Goal: Task Accomplishment & Management: Manage account settings

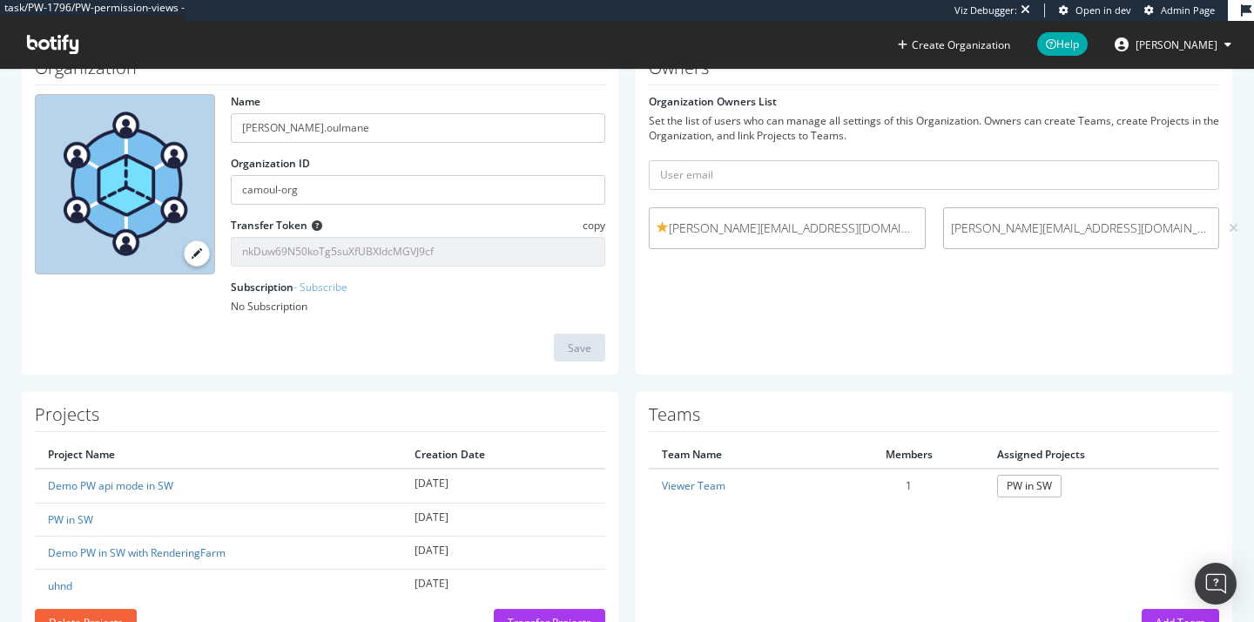
scroll to position [157, 0]
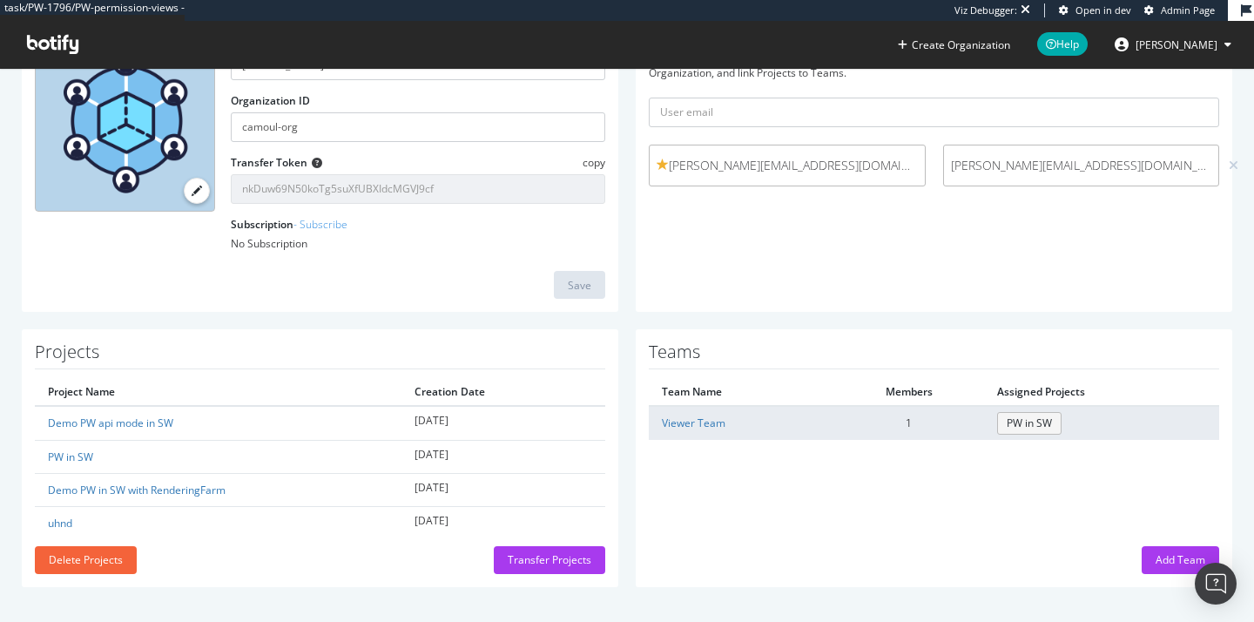
click at [1027, 422] on link "PW in SW" at bounding box center [1029, 423] width 64 height 22
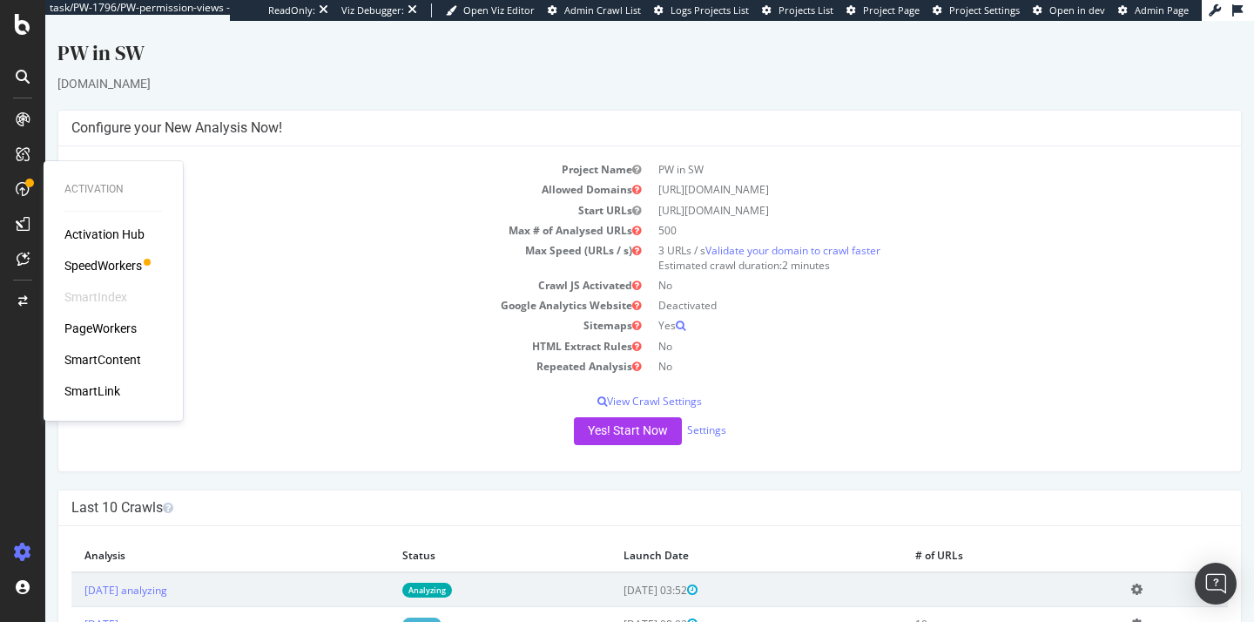
click at [112, 329] on div "PageWorkers" at bounding box center [100, 328] width 72 height 17
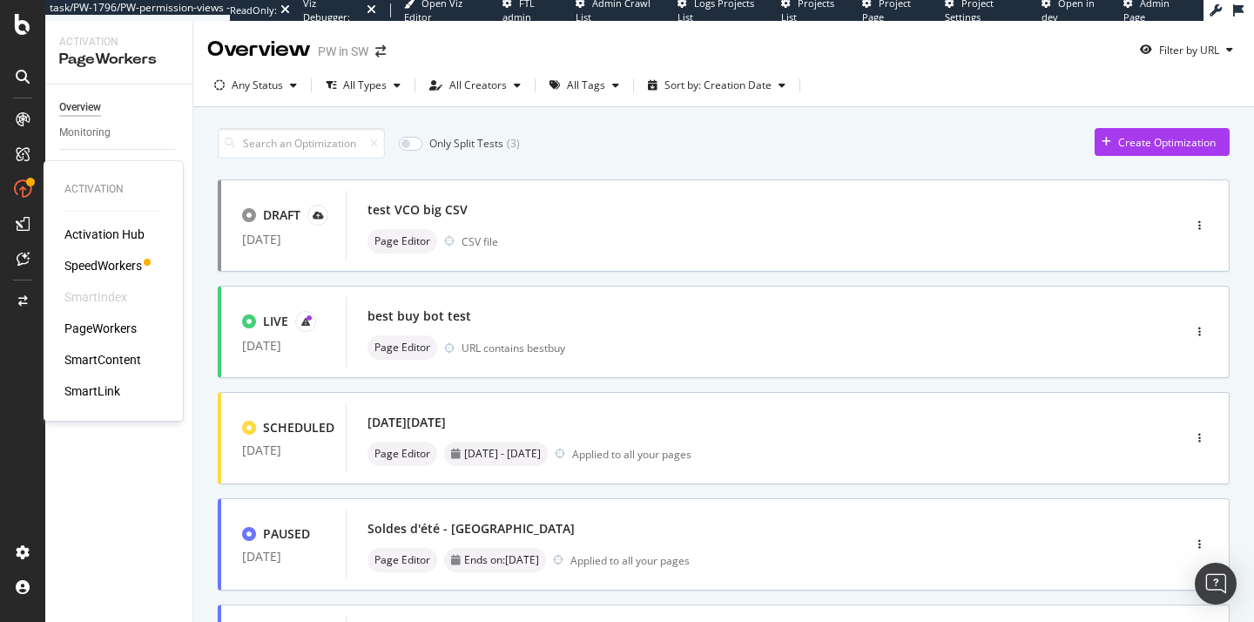
click at [103, 261] on div "SpeedWorkers" at bounding box center [103, 265] width 78 height 17
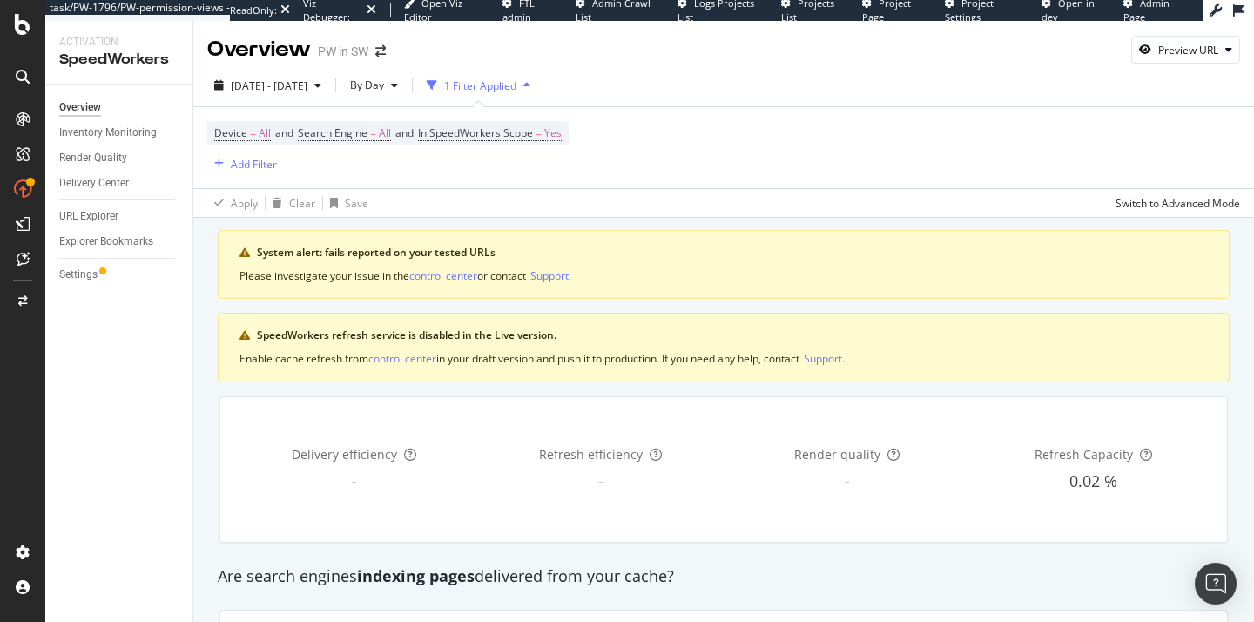
click at [993, 231] on div "System alert: fails reported on your tested URLs Please investigate your issue …" at bounding box center [724, 264] width 1012 height 69
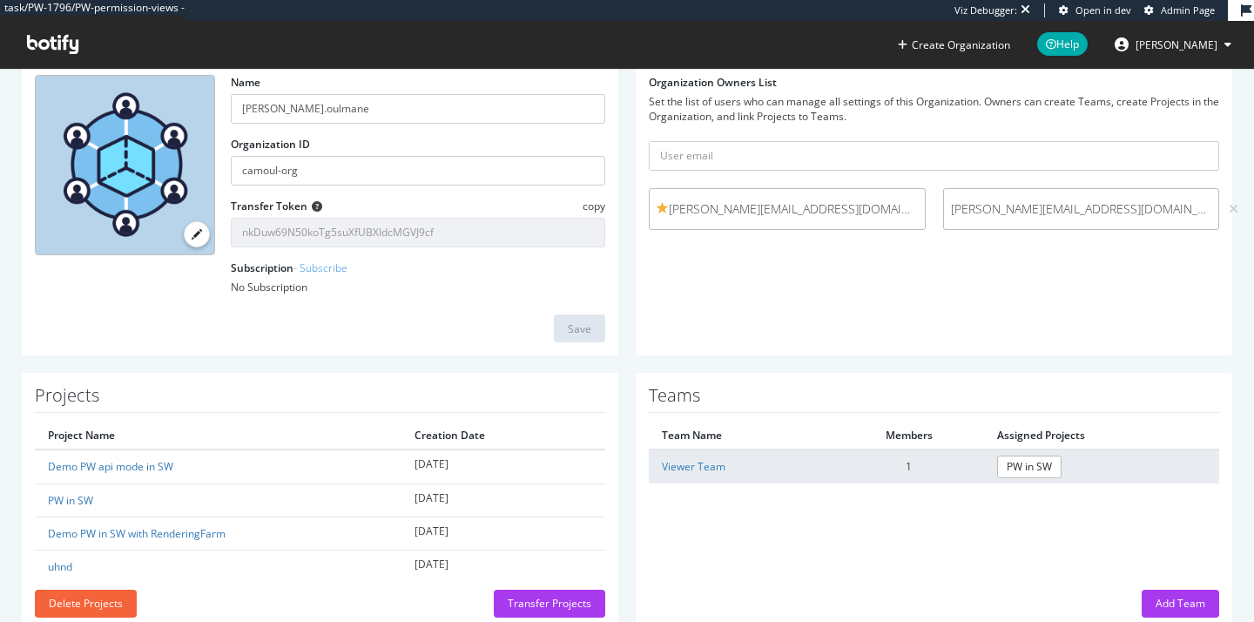
scroll to position [157, 0]
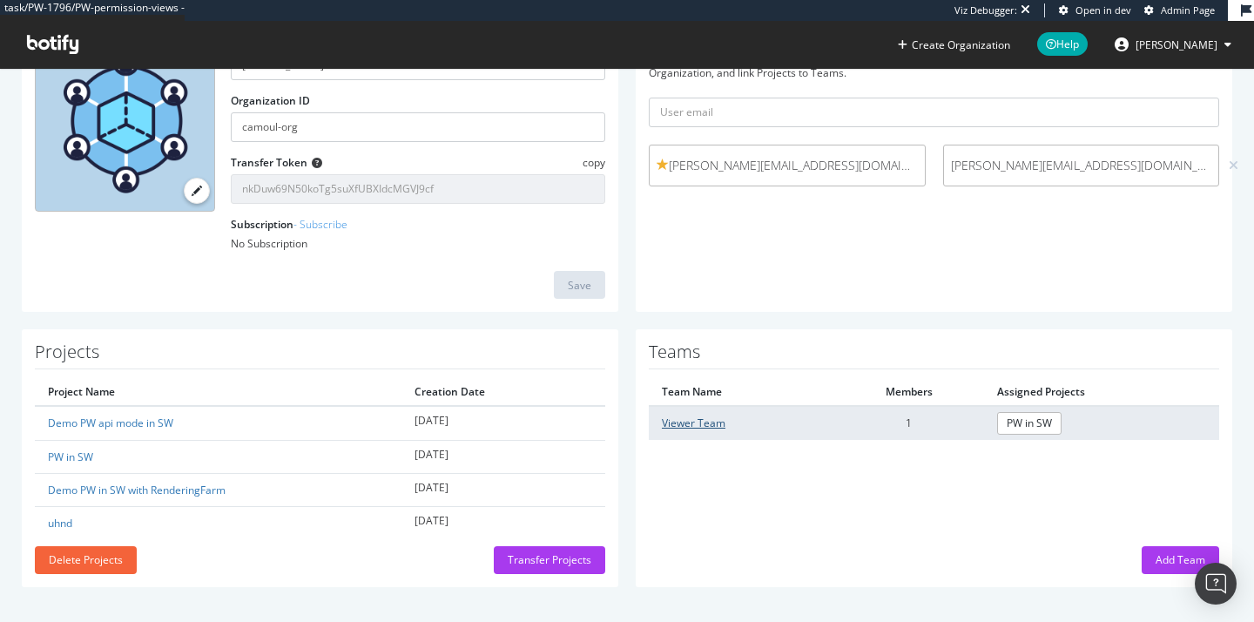
click at [707, 418] on link "Viewer Team" at bounding box center [694, 423] width 64 height 15
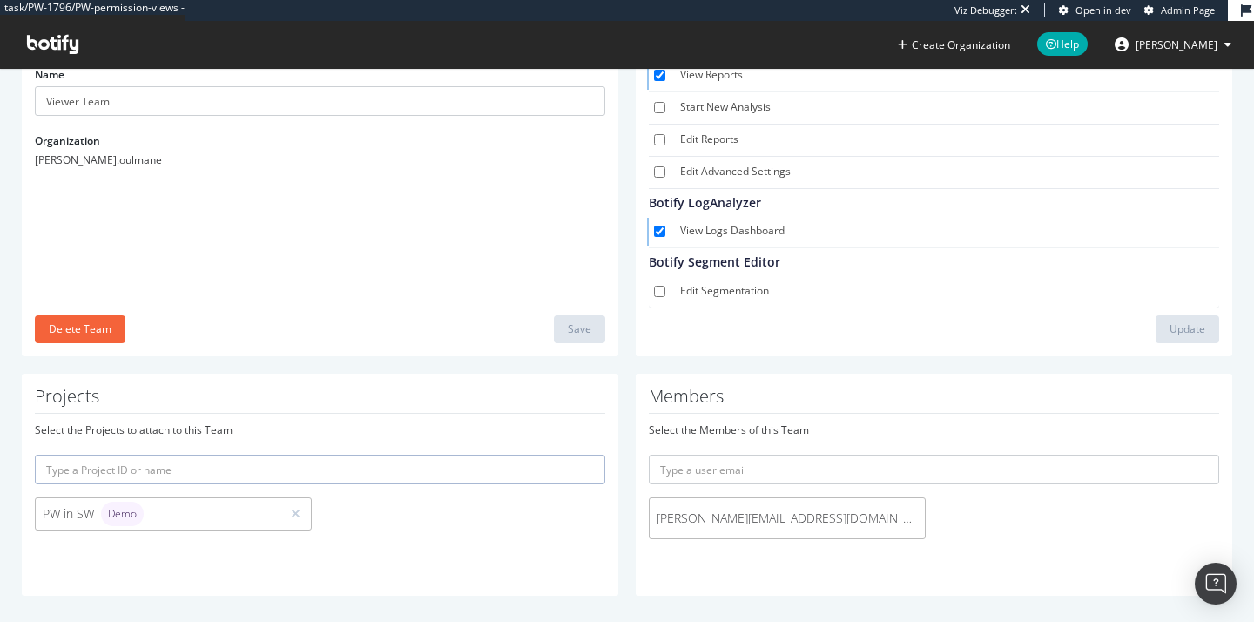
scroll to position [21, 0]
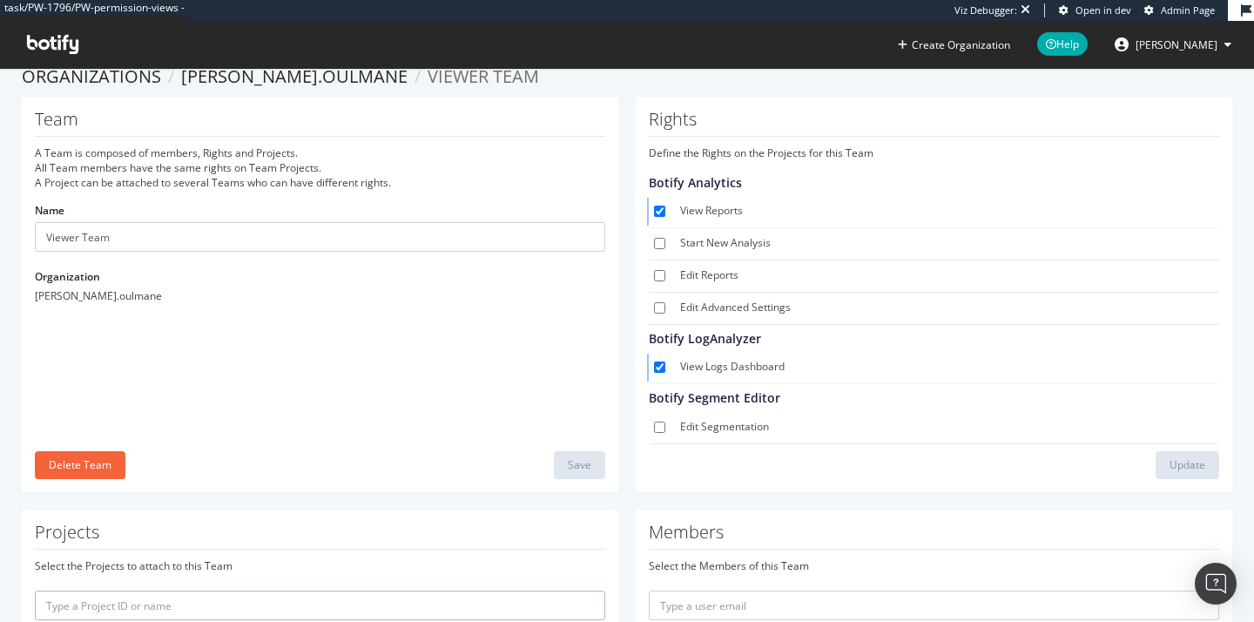
click at [701, 249] on label "Start New Analysis" at bounding box center [946, 243] width 532 height 17
click at [666, 249] on input "Start New Analysis" at bounding box center [659, 243] width 11 height 11
checkbox input "true"
click at [685, 275] on label "Edit Reports" at bounding box center [946, 275] width 532 height 17
click at [666, 275] on input "Edit Reports" at bounding box center [659, 275] width 11 height 11
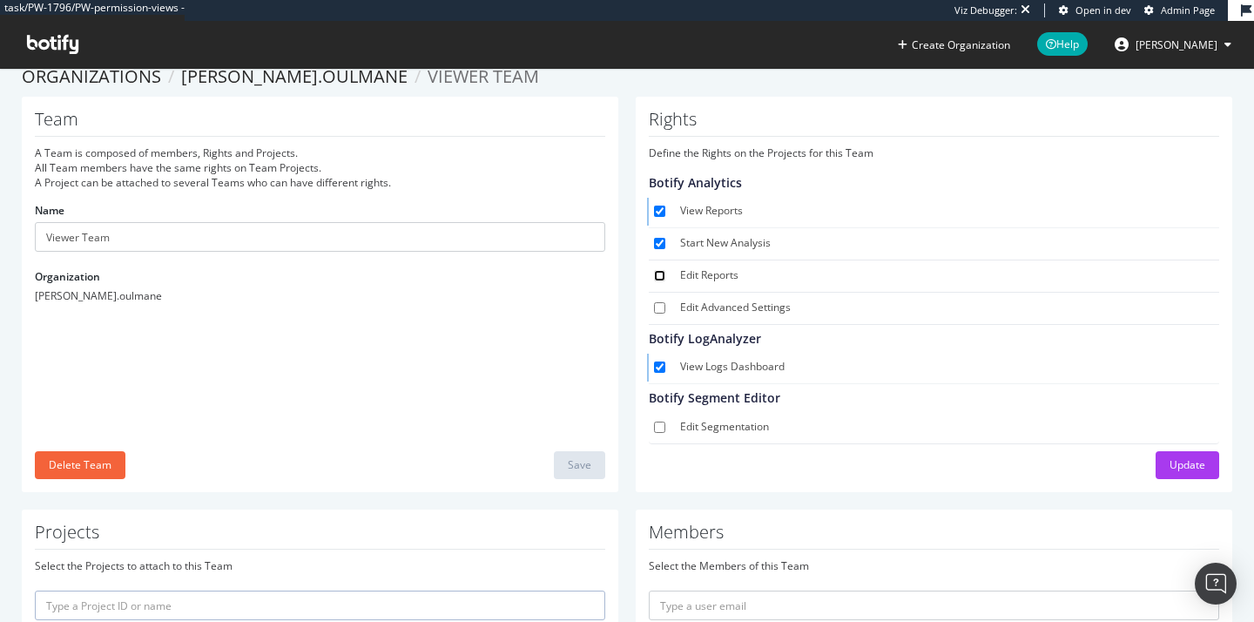
checkbox input "true"
click at [684, 300] on label "Edit Advanced Settings" at bounding box center [946, 308] width 532 height 17
click at [666, 302] on input "Edit Advanced Settings" at bounding box center [659, 307] width 11 height 11
checkbox input "true"
click at [694, 420] on label "Edit Segmentation" at bounding box center [946, 427] width 532 height 17
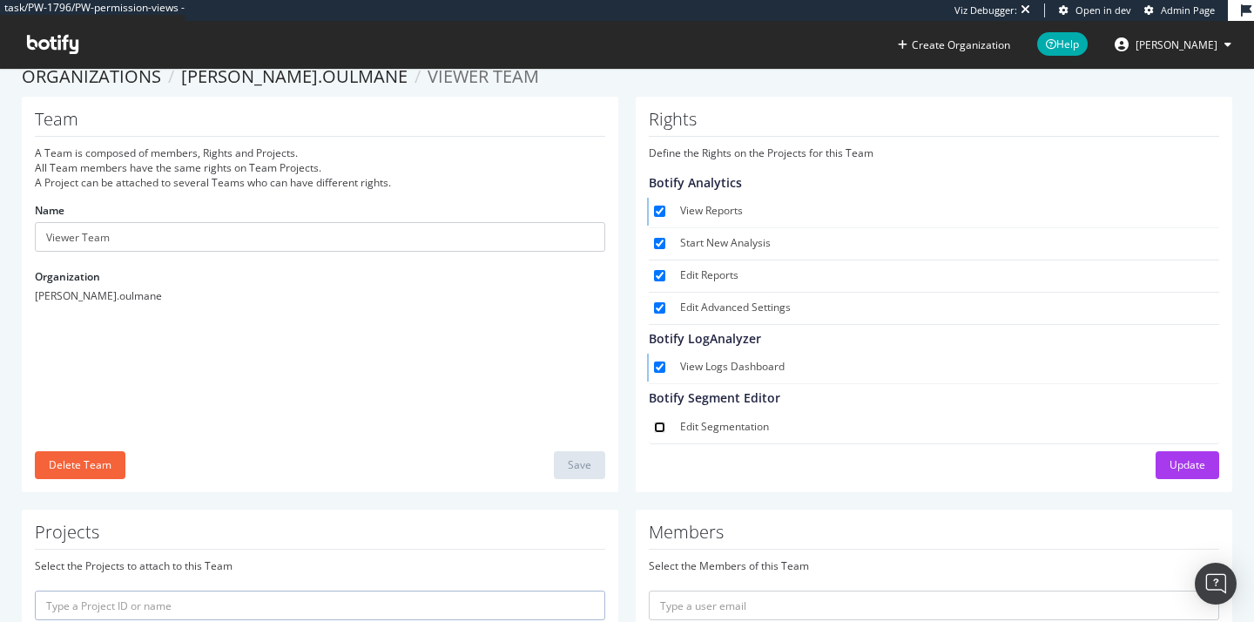
click at [666, 422] on input "Edit Segmentation" at bounding box center [659, 427] width 11 height 11
checkbox input "true"
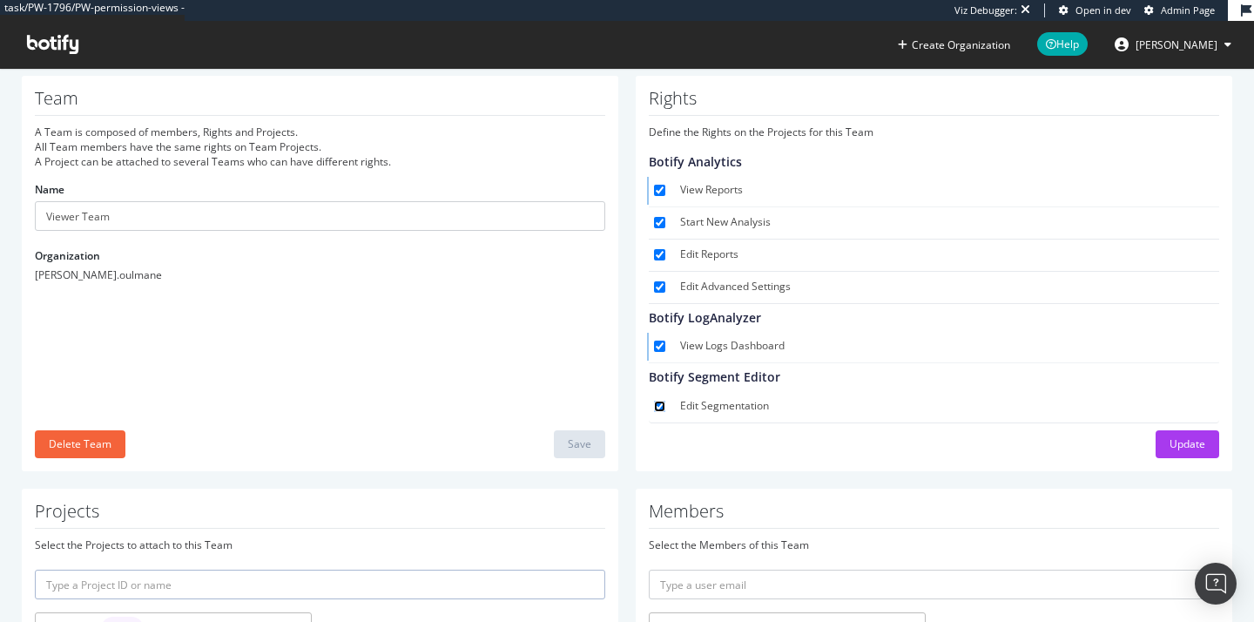
scroll to position [0, 0]
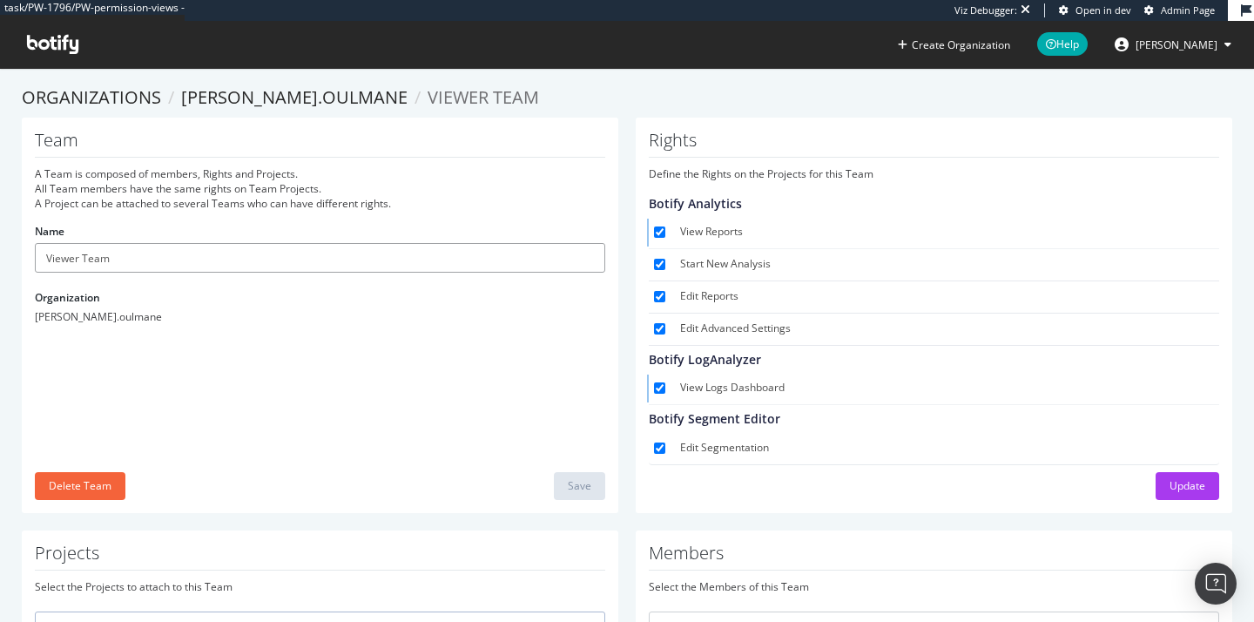
click at [61, 260] on input "Viewer Team" at bounding box center [320, 258] width 571 height 30
type input "Admin Team"
click at [241, 266] on input "Admin Team" at bounding box center [320, 258] width 571 height 30
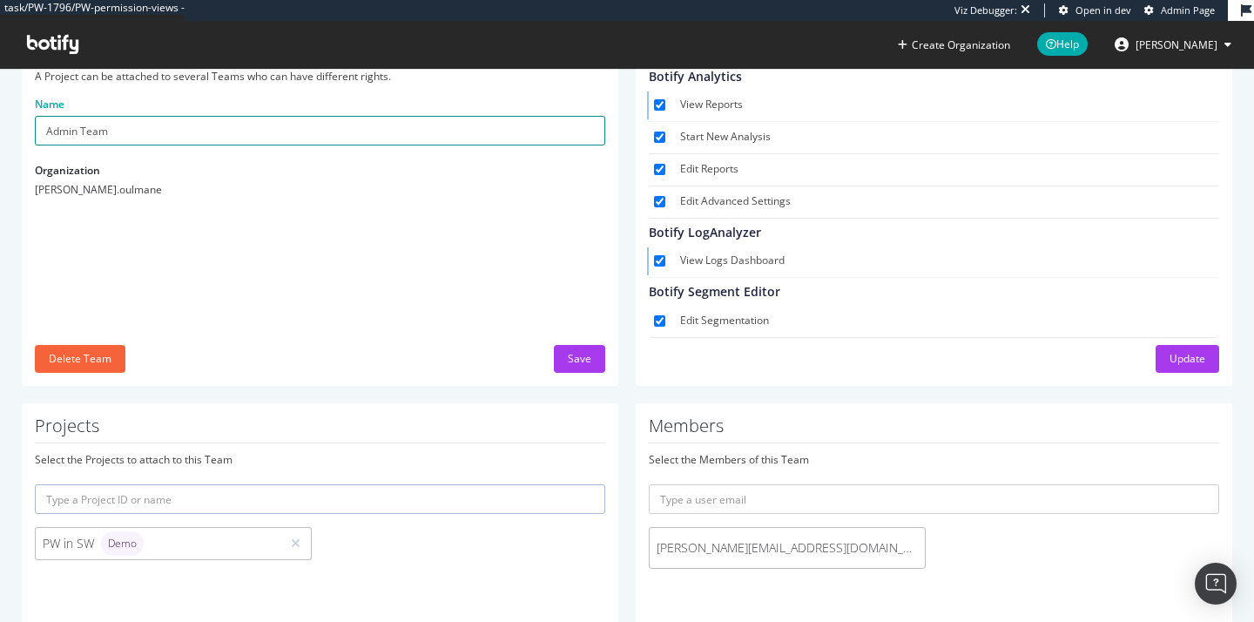
scroll to position [119, 0]
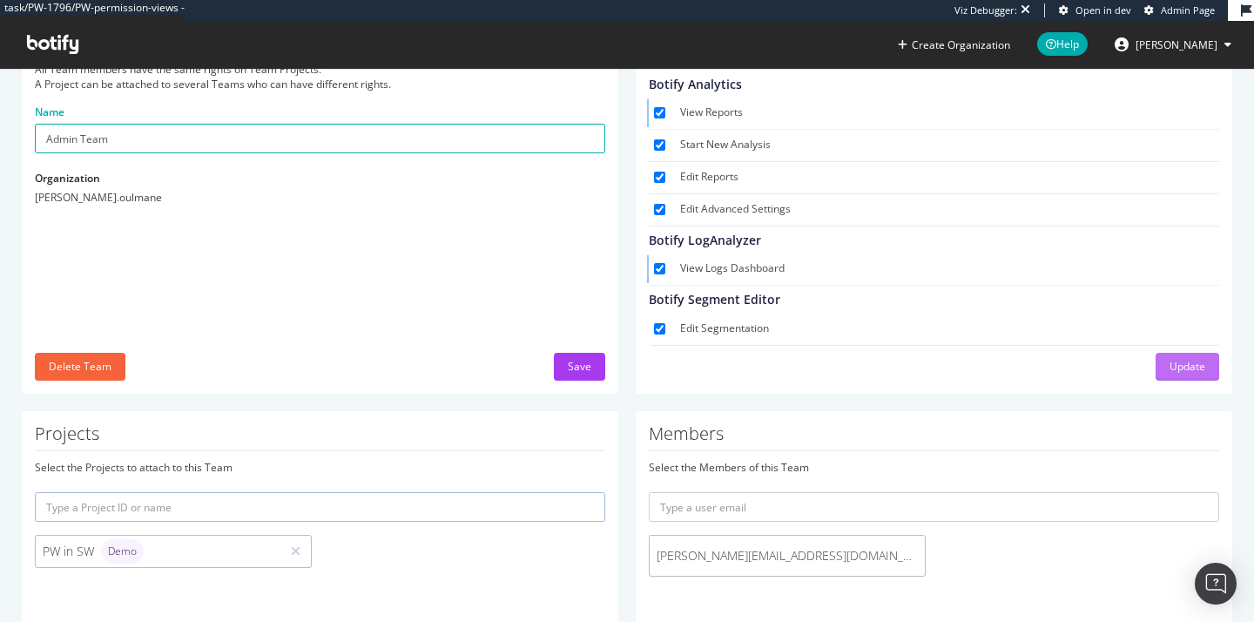
click at [1170, 370] on div "Update" at bounding box center [1188, 366] width 36 height 15
click at [571, 364] on div "Save" at bounding box center [580, 366] width 24 height 15
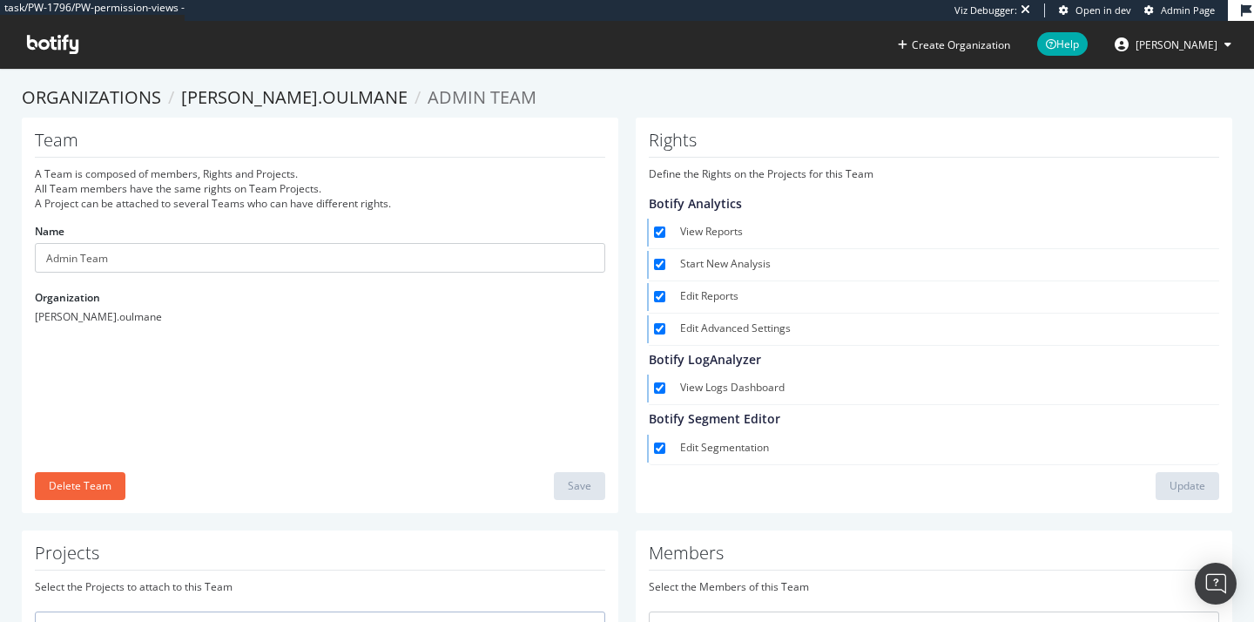
scroll to position [166, 0]
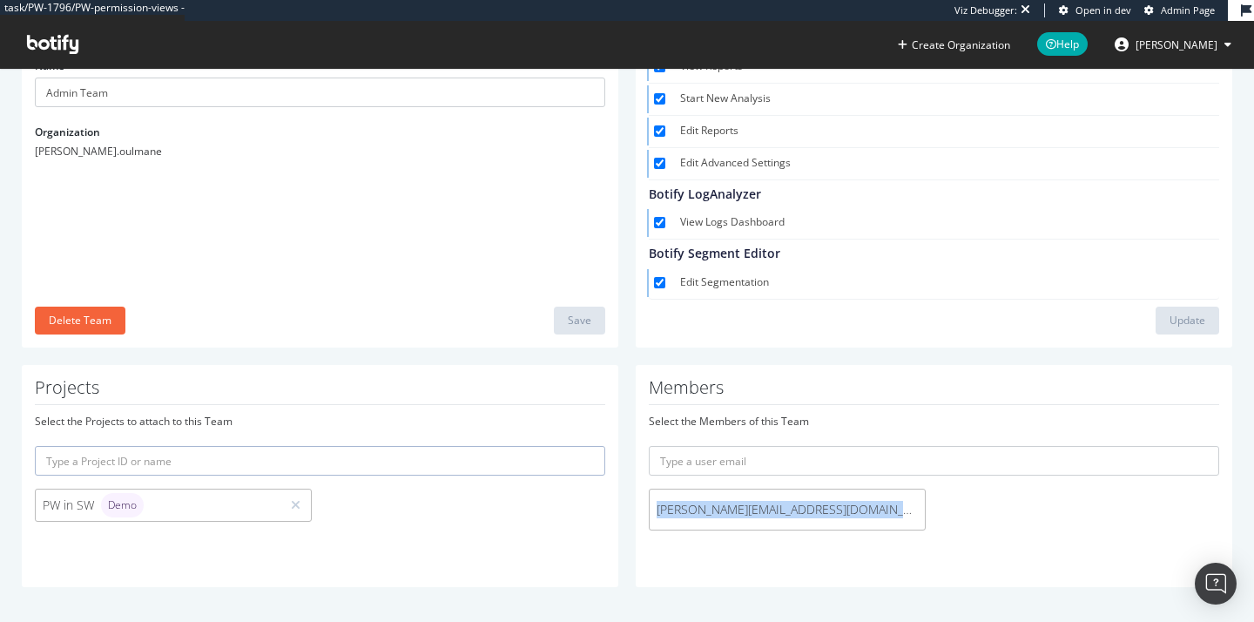
drag, startPoint x: 897, startPoint y: 509, endPoint x: 639, endPoint y: 500, distance: 258.9
click at [640, 500] on div "hauswirth.alexandre+qastaging@gmail.com" at bounding box center [787, 510] width 294 height 42
copy span "hauswirth.alexandre+qastaging@gmail.com"
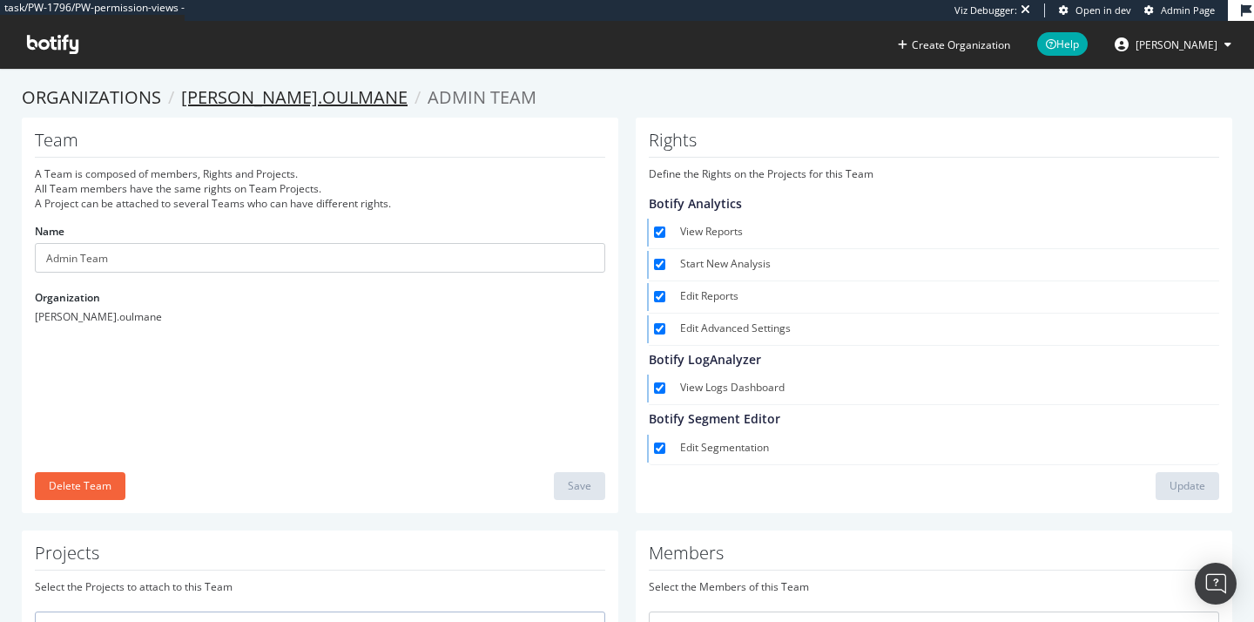
click at [256, 91] on link "[PERSON_NAME].oulmane" at bounding box center [294, 97] width 227 height 24
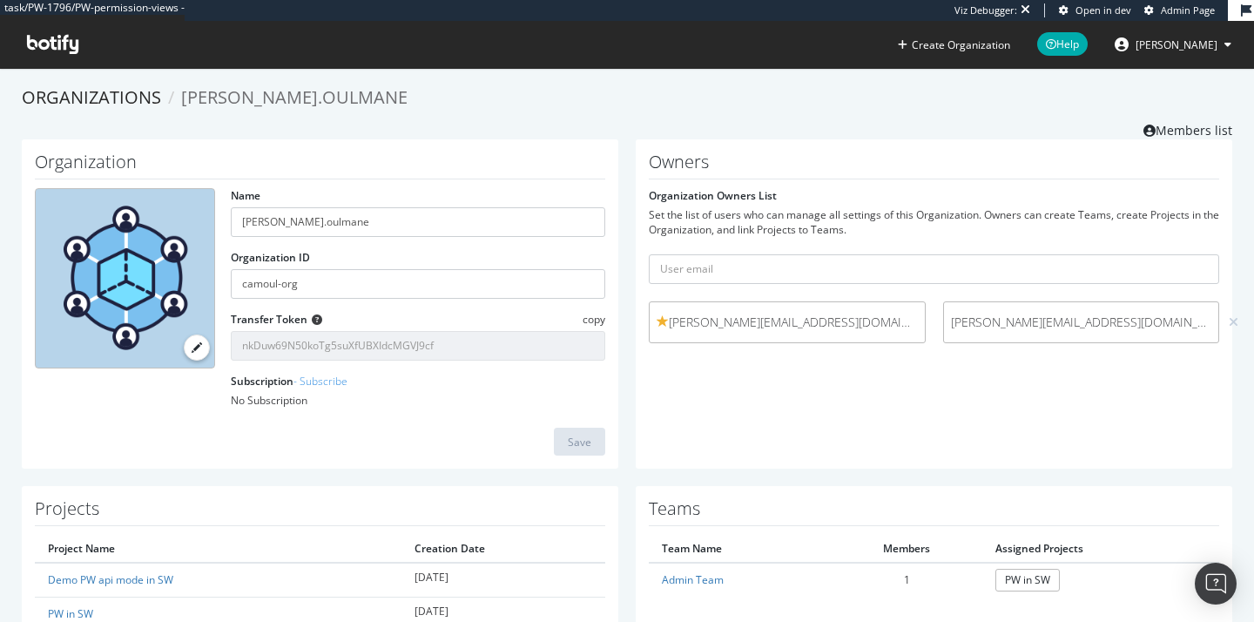
scroll to position [157, 0]
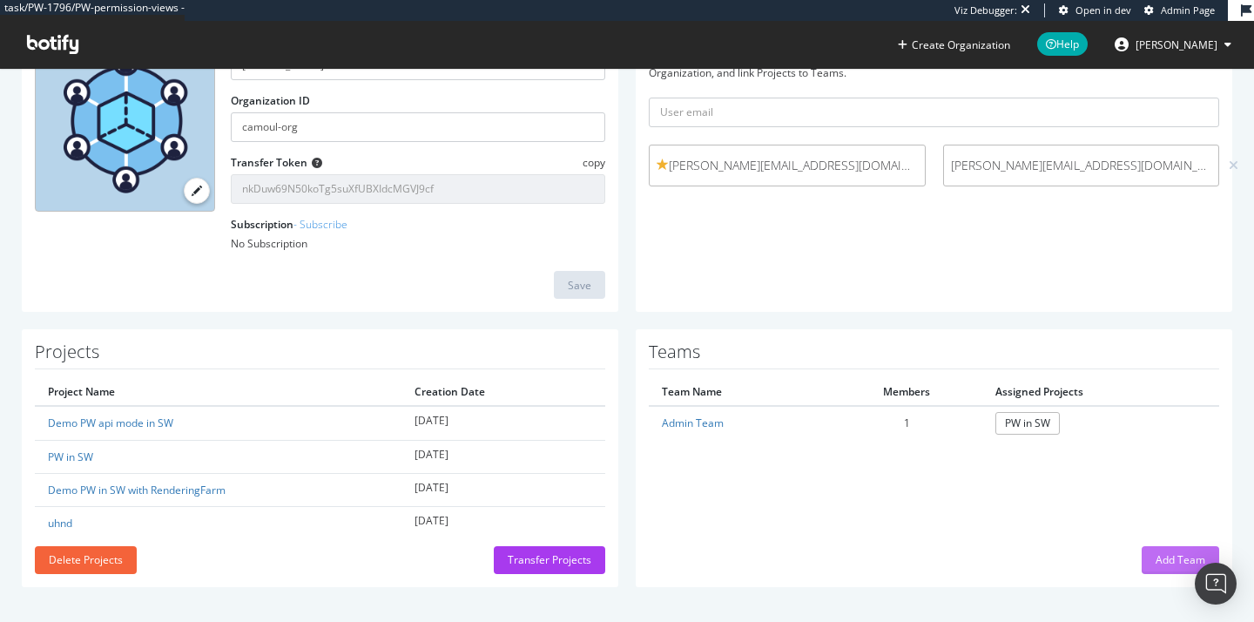
click at [1142, 561] on button "Add Team" at bounding box center [1181, 560] width 78 height 28
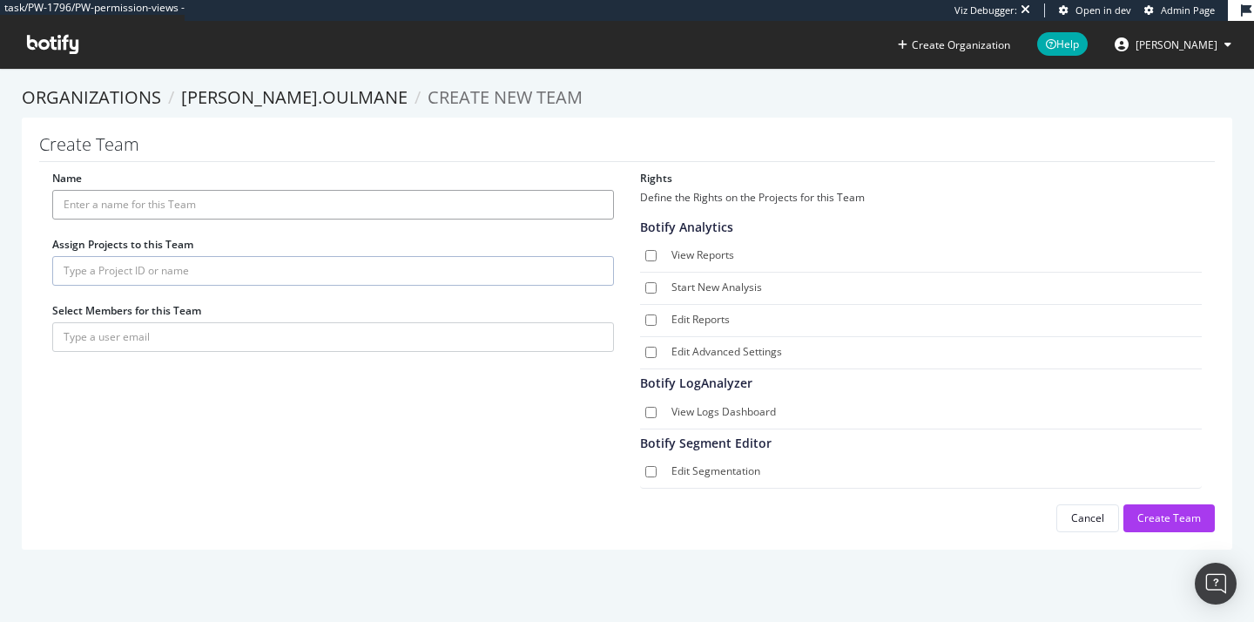
click at [212, 205] on input "Name" at bounding box center [333, 205] width 562 height 30
click at [85, 327] on div "Name Assign Projects to this Team Select Members for this Team" at bounding box center [333, 270] width 588 height 199
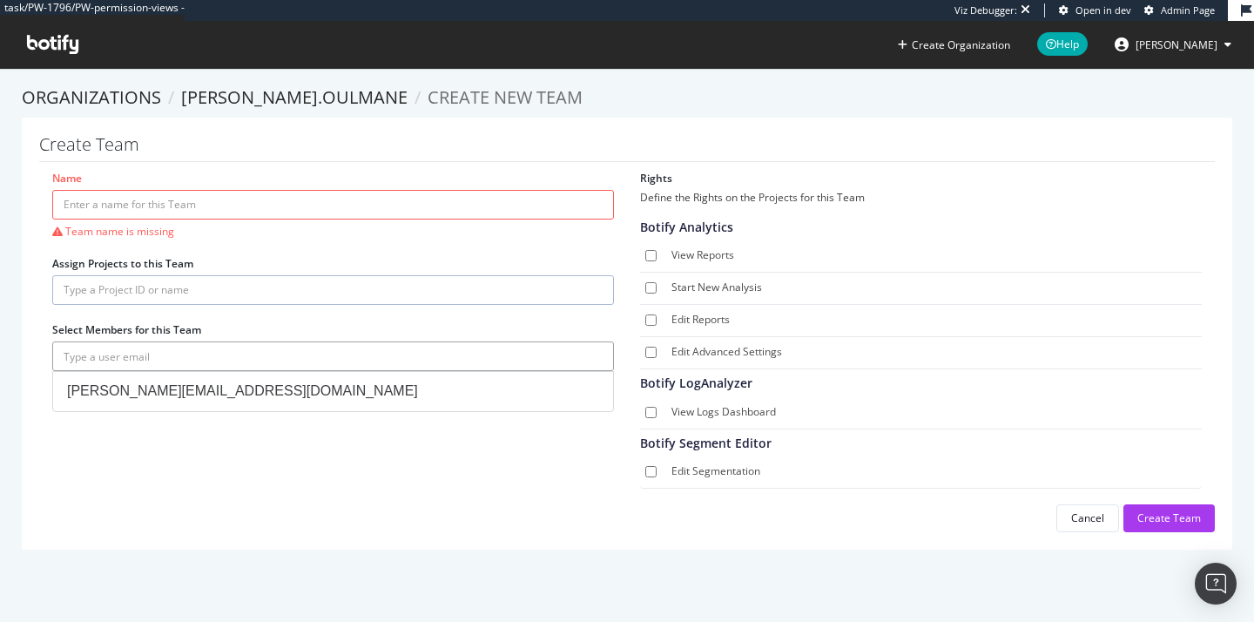
paste input "hauswirth.alexandre+qastaging@gmail.com"
click at [212, 359] on input "hauswirth.alexandre+qastaging@gmail.com" at bounding box center [333, 356] width 562 height 30
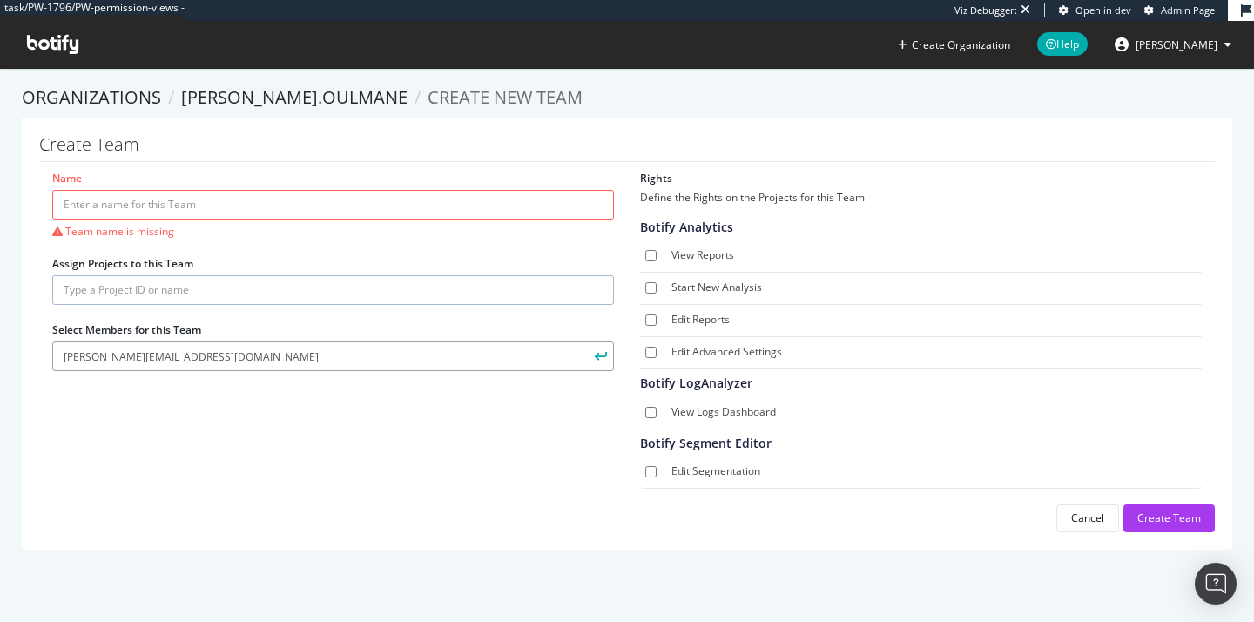
type input "hauswirth.alexandre+qastaging2@gmail.com"
click at [585, 341] on button "submit" at bounding box center [600, 356] width 30 height 30
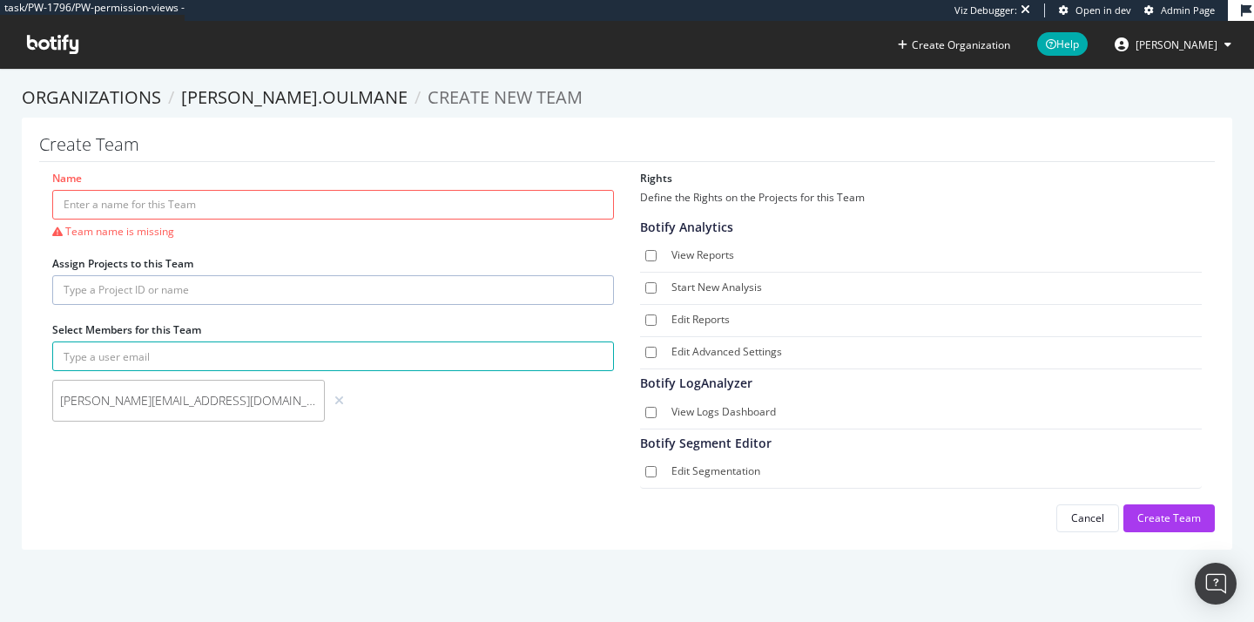
click at [213, 298] on input "text" at bounding box center [333, 290] width 562 height 30
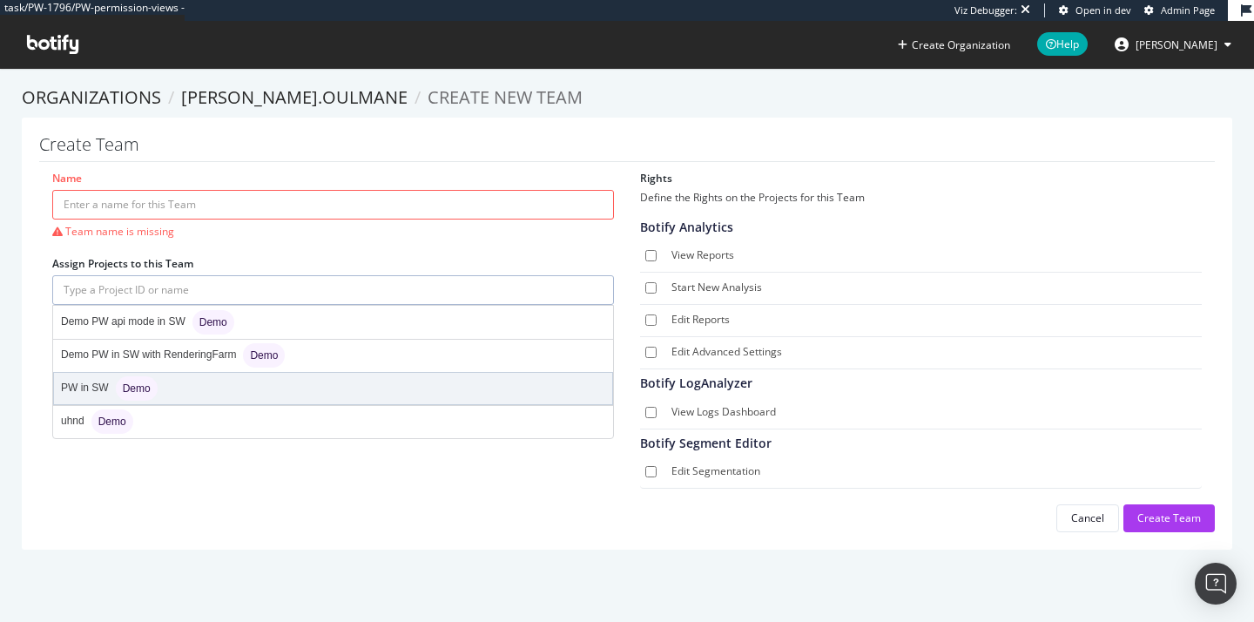
click at [172, 388] on div "PW in SW Demo" at bounding box center [333, 388] width 558 height 31
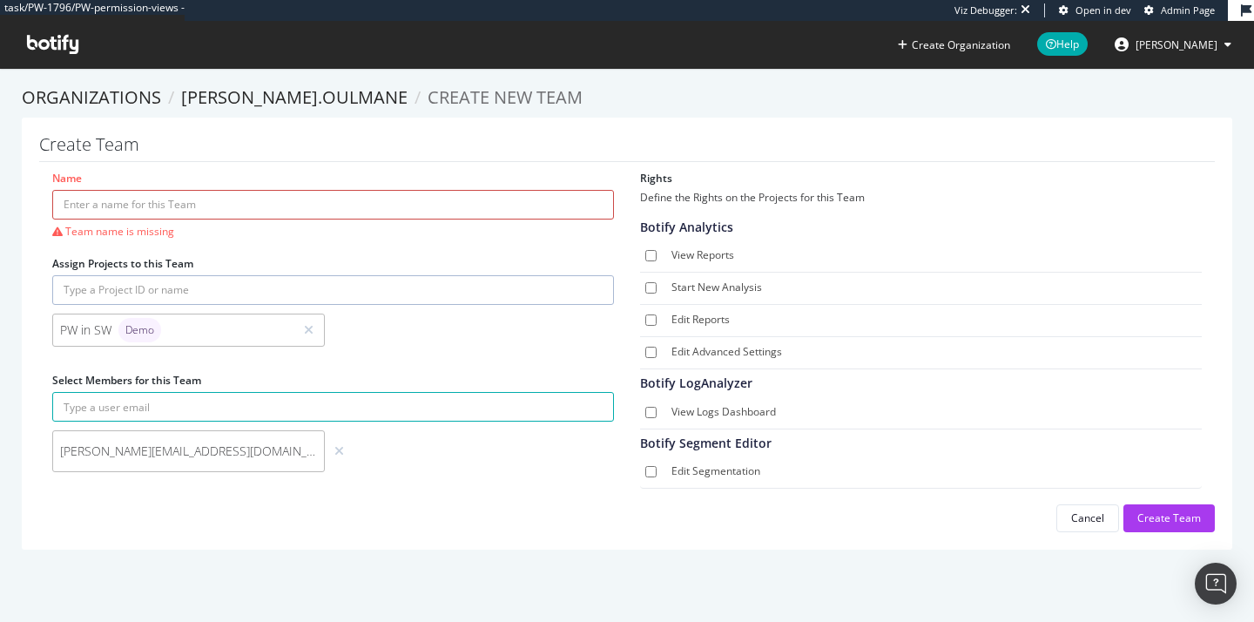
click at [195, 197] on input "Name" at bounding box center [333, 205] width 562 height 30
type input "V"
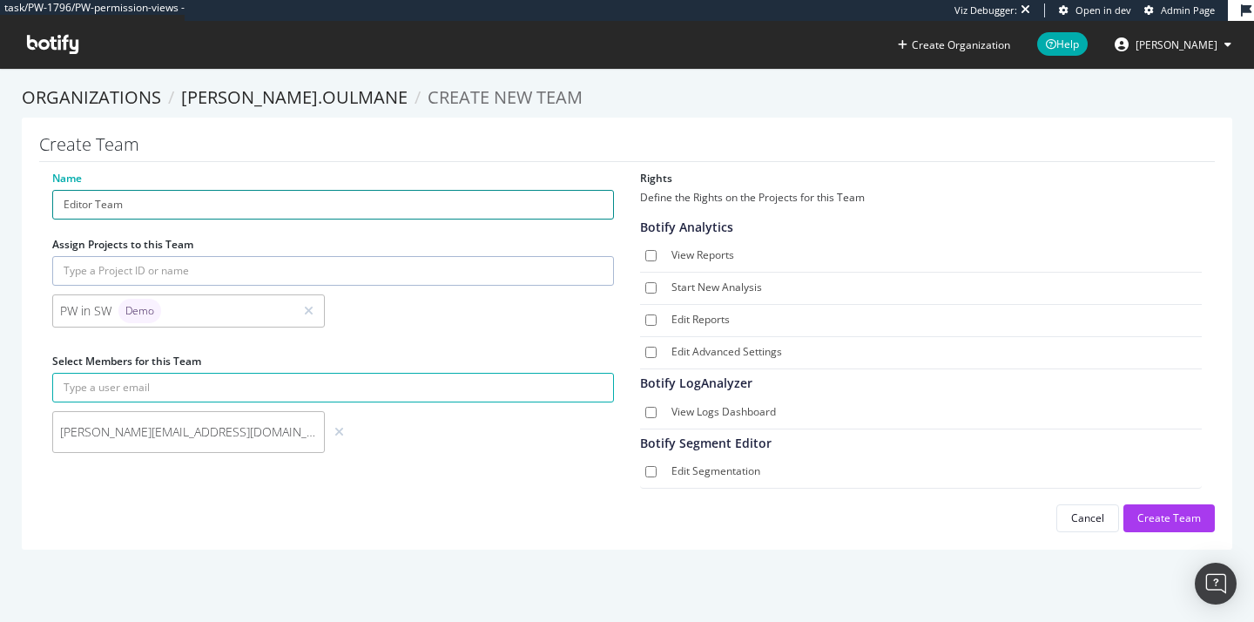
type input "Editor Team"
click at [685, 319] on label "Edit Reports" at bounding box center [934, 320] width 524 height 17
click at [657, 319] on input "Edit Reports" at bounding box center [651, 319] width 11 height 11
checkbox input "true"
click at [1173, 522] on div "Create Team" at bounding box center [1170, 517] width 64 height 15
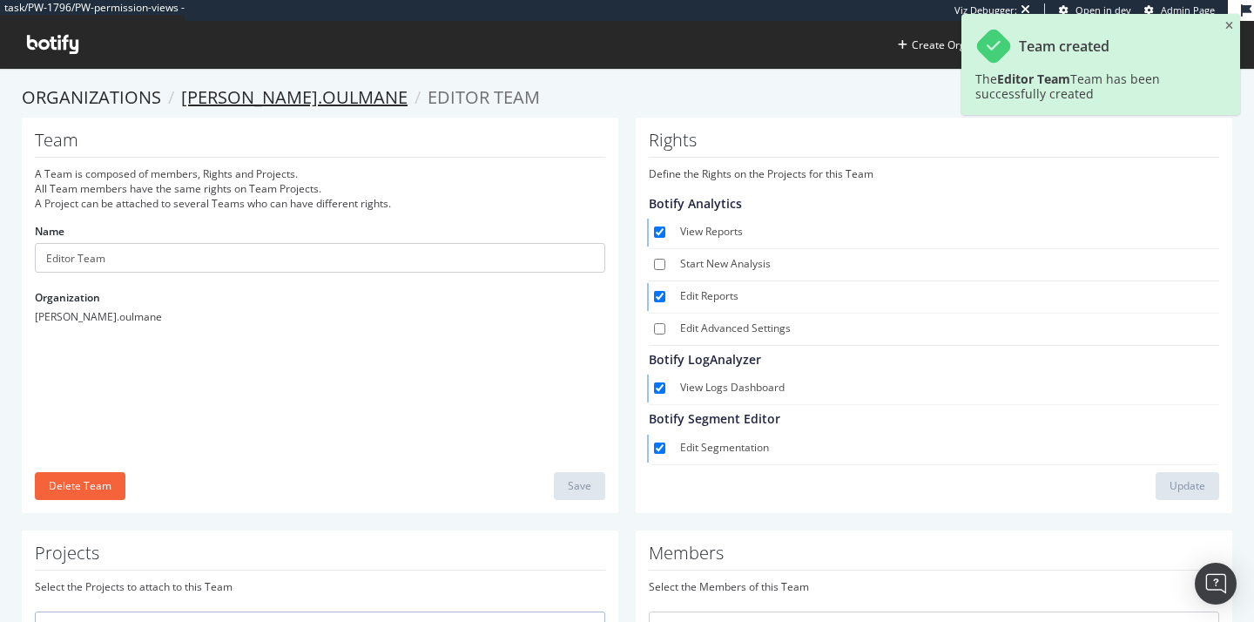
click at [240, 96] on link "[PERSON_NAME].oulmane" at bounding box center [294, 97] width 227 height 24
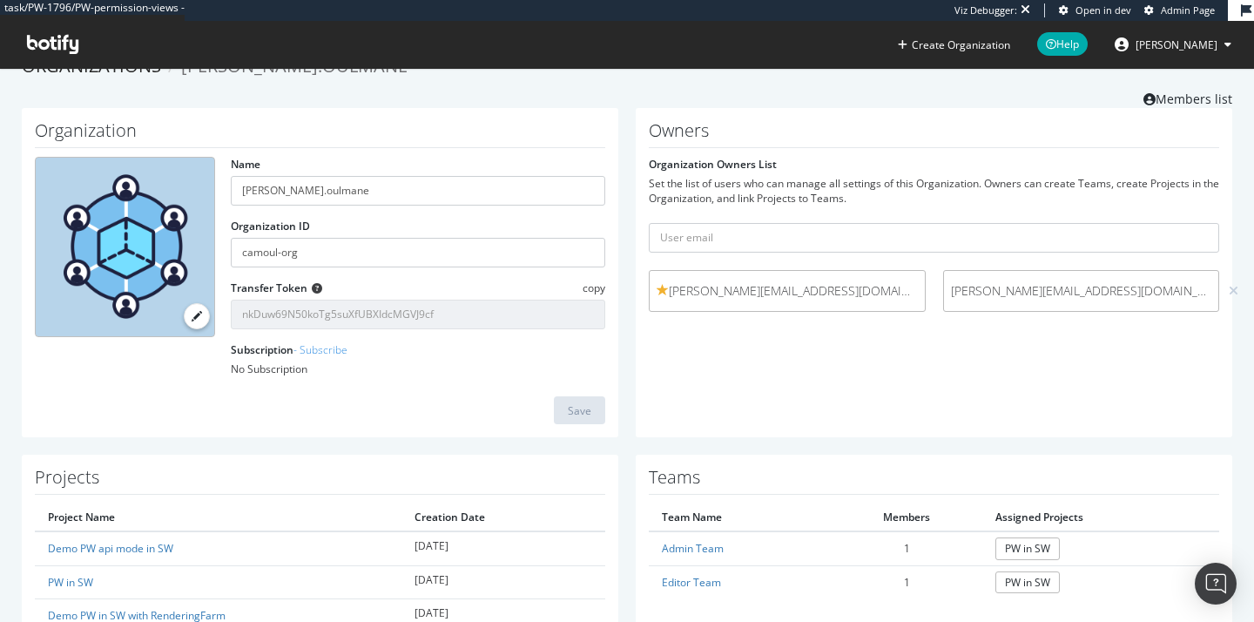
scroll to position [28, 0]
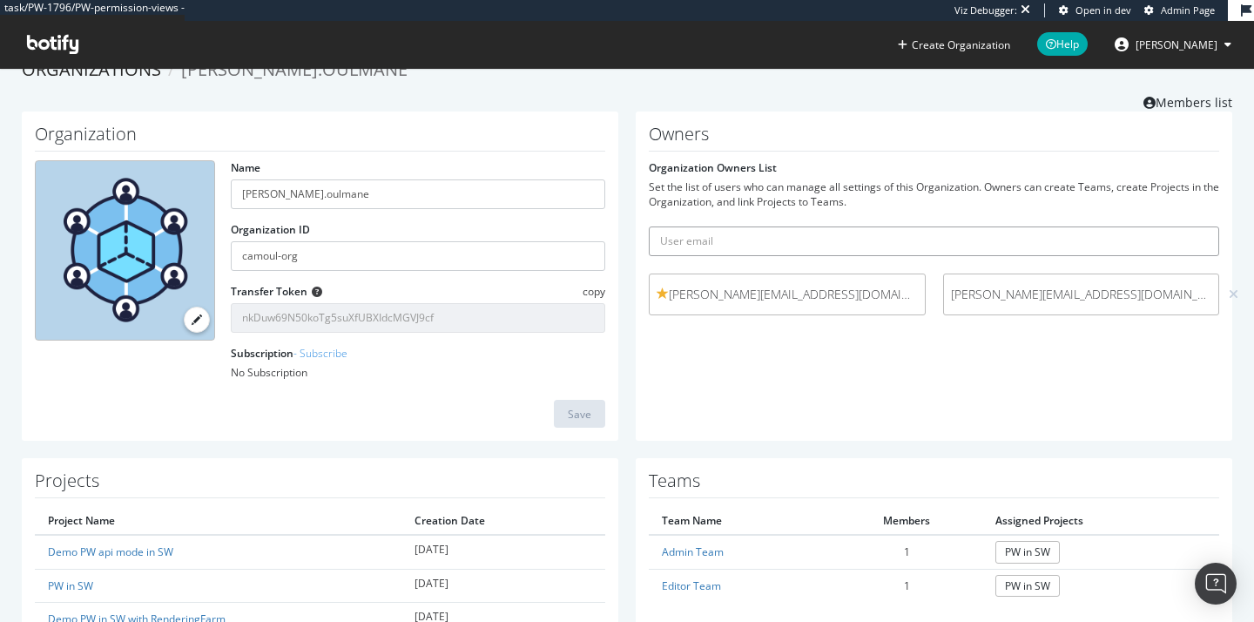
click at [669, 233] on input "text" at bounding box center [934, 242] width 571 height 30
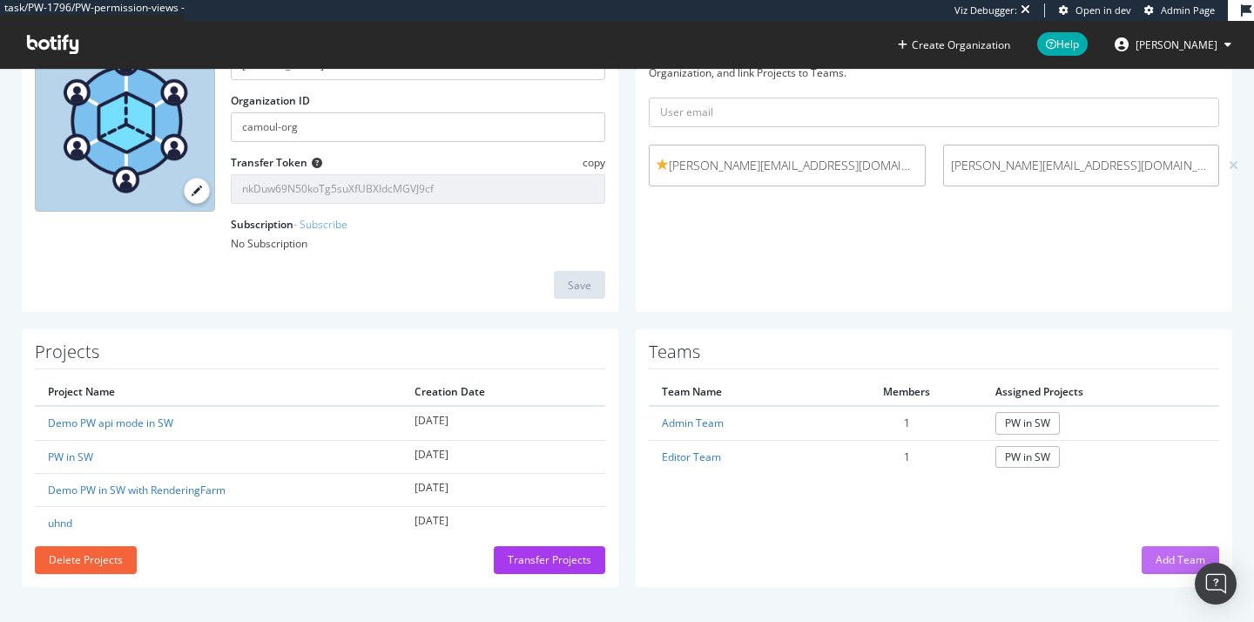
click at [1142, 561] on button "Add Team" at bounding box center [1181, 560] width 78 height 28
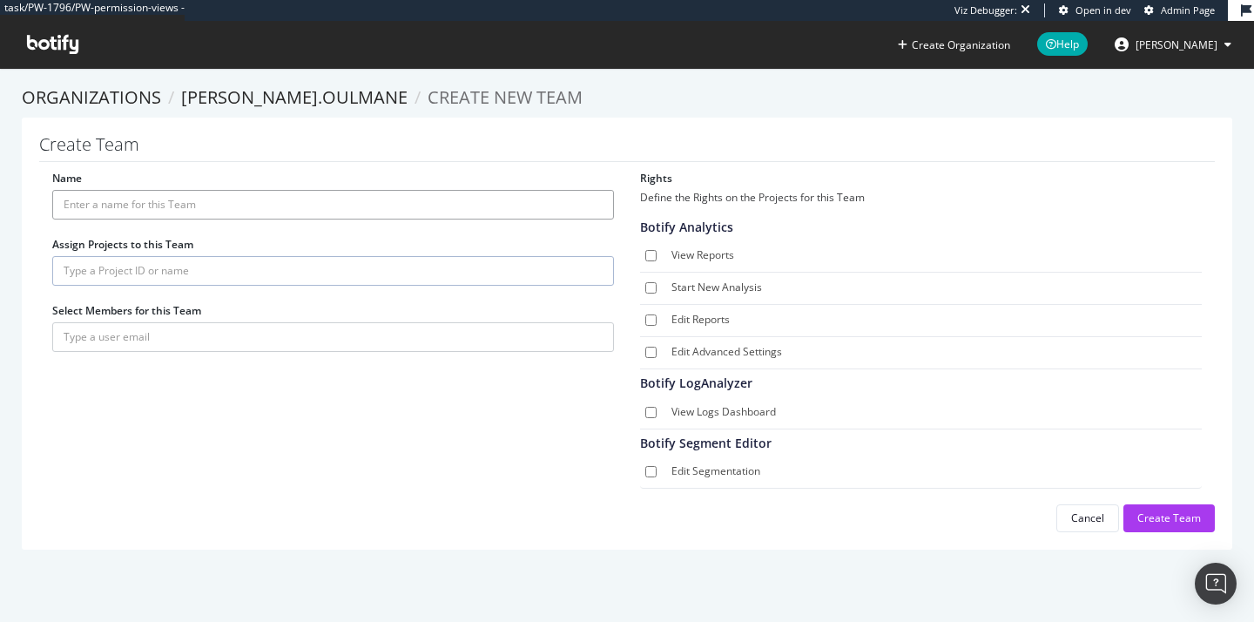
click at [123, 217] on input "Name" at bounding box center [333, 205] width 562 height 30
type input "Viewer Team"
click at [130, 268] on input "text" at bounding box center [333, 271] width 562 height 30
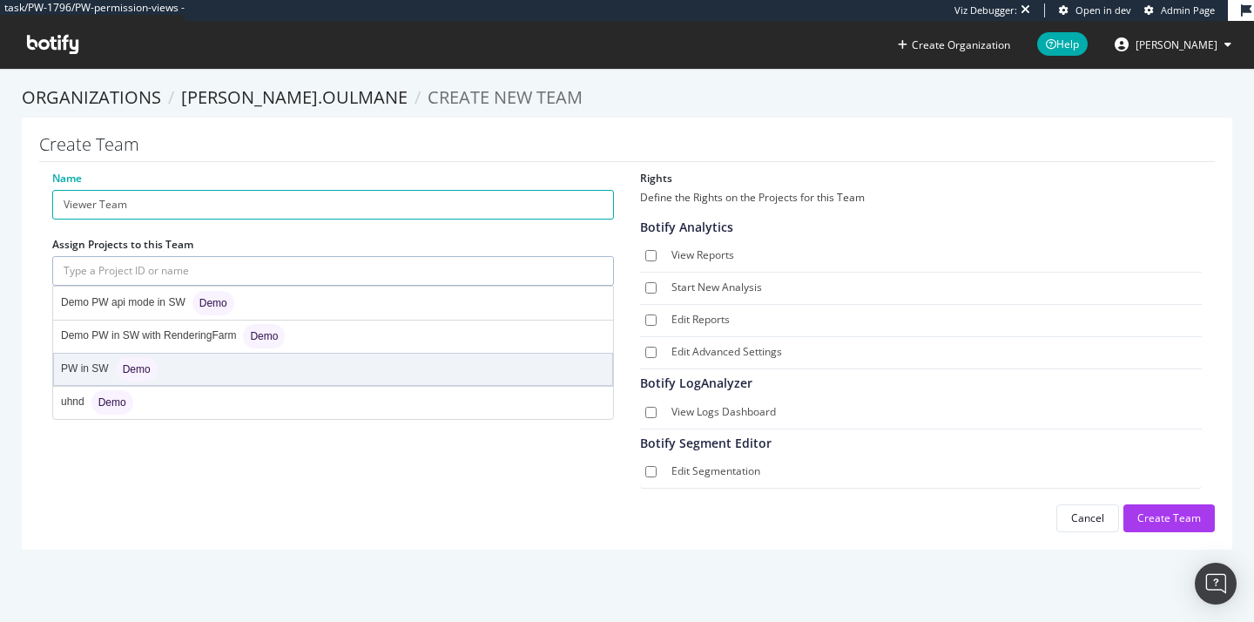
click at [128, 376] on div "Demo" at bounding box center [137, 369] width 42 height 24
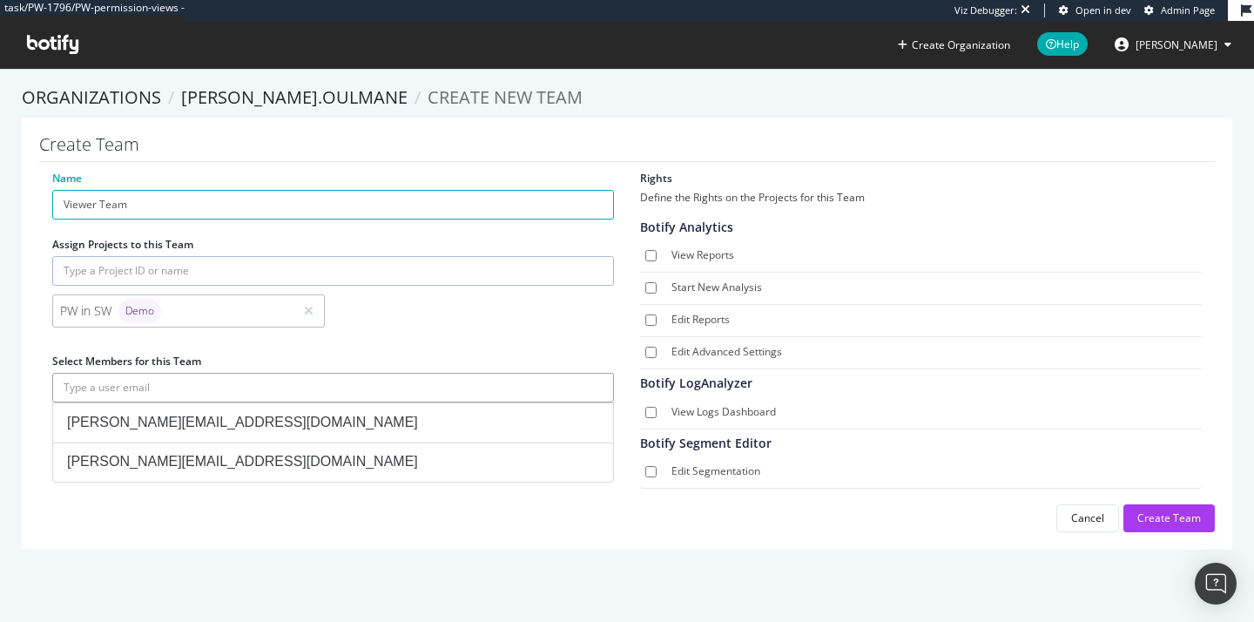
click at [181, 389] on input "text" at bounding box center [333, 388] width 562 height 30
paste input ".alexandre+qastaging@gmail.com"
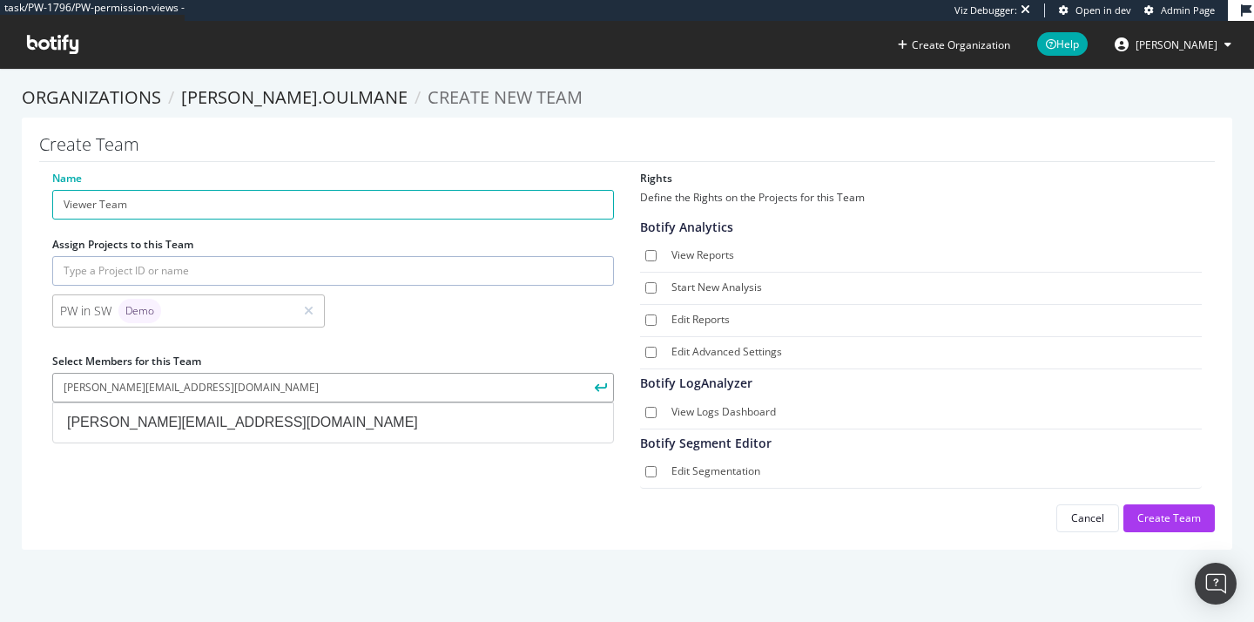
click at [212, 387] on input "hauswirth.alexandre+qastaging@gmail.com" at bounding box center [333, 388] width 562 height 30
type input "hauswirth.alexandre+qastaging3@gmail.com"
click at [673, 254] on label "View Reports" at bounding box center [934, 255] width 524 height 17
click at [657, 254] on input "View Reports" at bounding box center [651, 255] width 11 height 11
checkbox input "true"
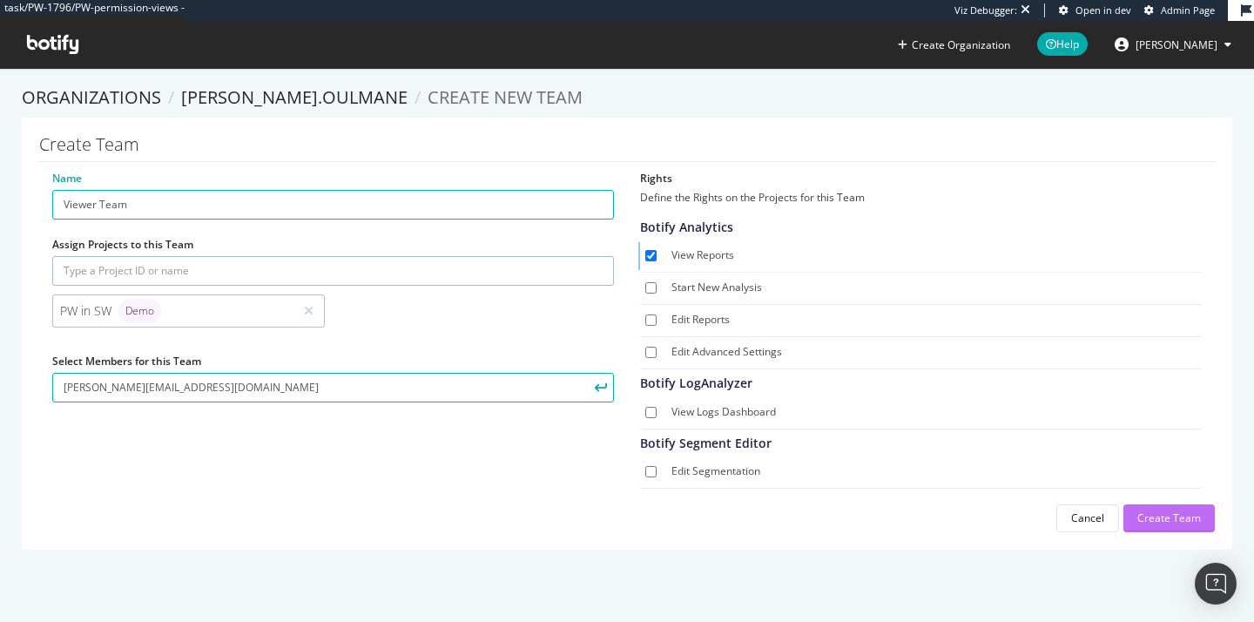
click at [1147, 523] on div "Create Team" at bounding box center [1170, 517] width 64 height 15
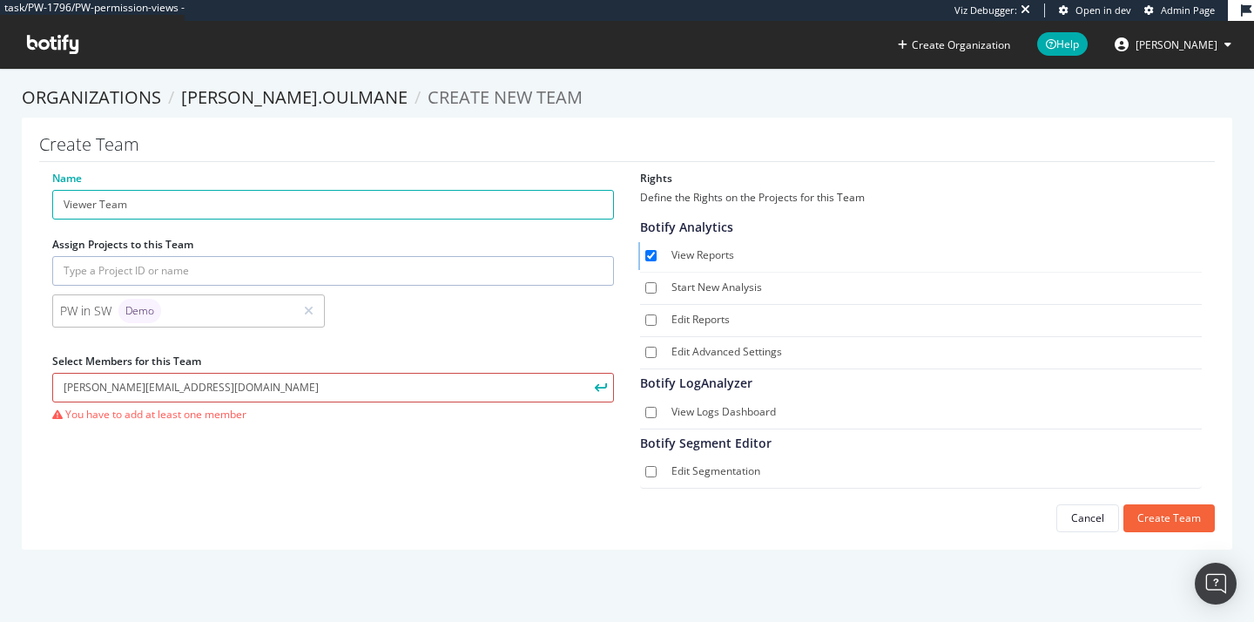
click at [443, 396] on input "hauswirth.alexandre+qastaging3@gmail.com" at bounding box center [333, 388] width 562 height 30
click at [585, 373] on button "submit" at bounding box center [600, 388] width 30 height 30
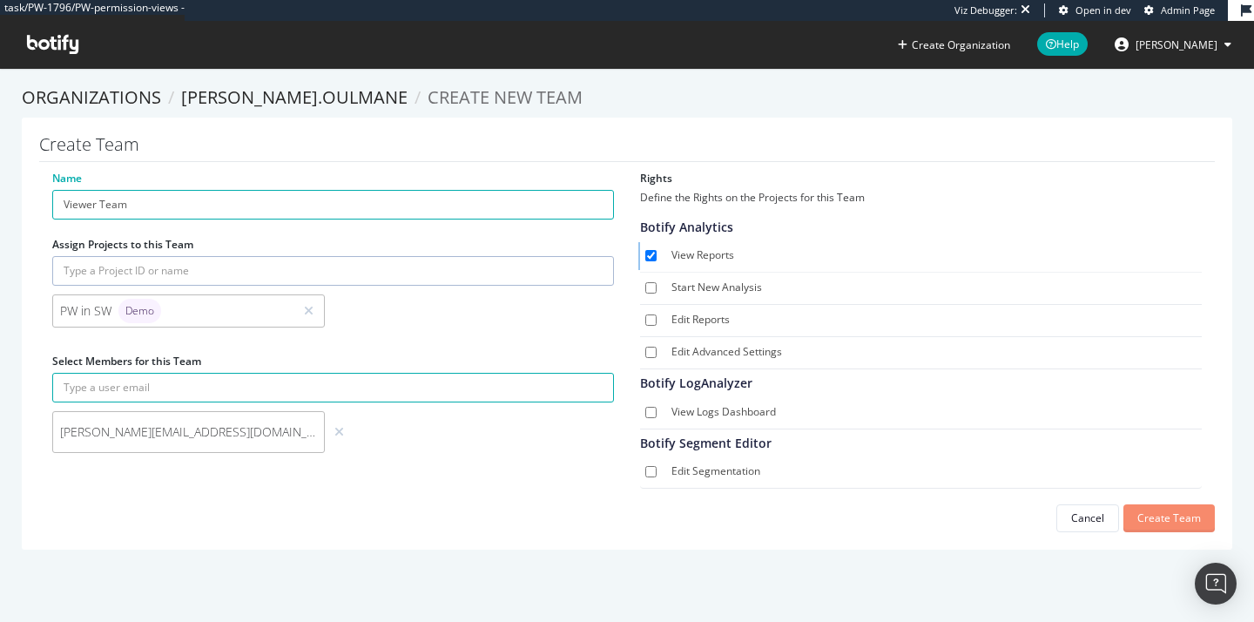
click at [1125, 504] on button "Create Team" at bounding box center [1169, 518] width 91 height 28
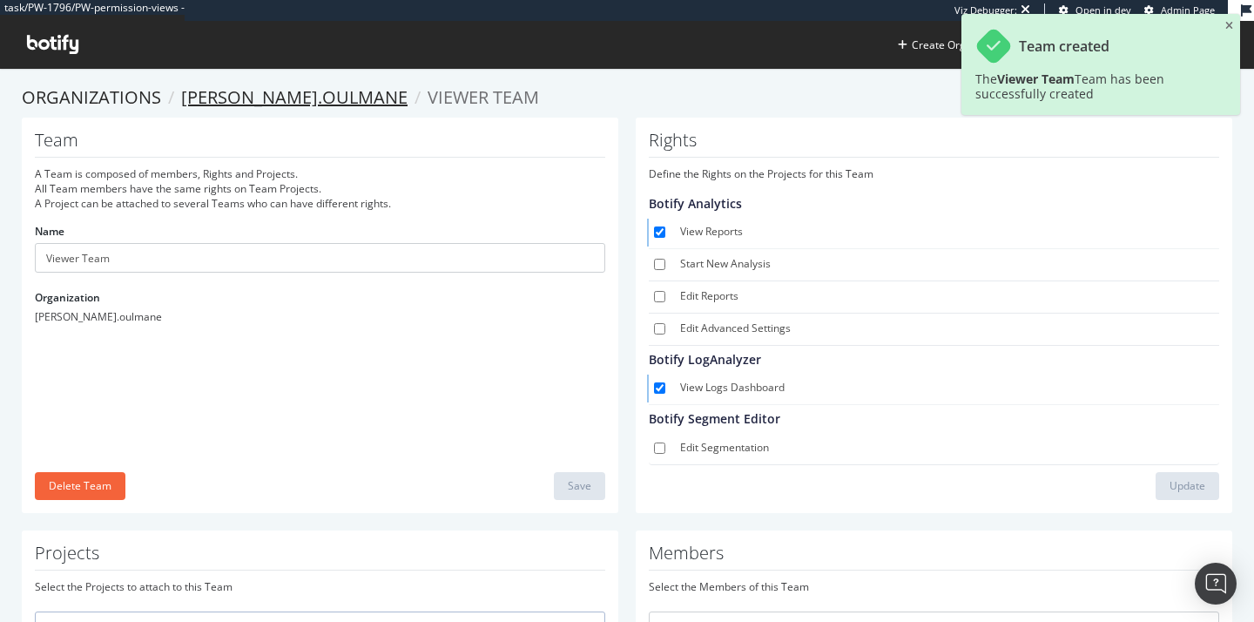
click at [232, 98] on link "[PERSON_NAME].oulmane" at bounding box center [294, 97] width 227 height 24
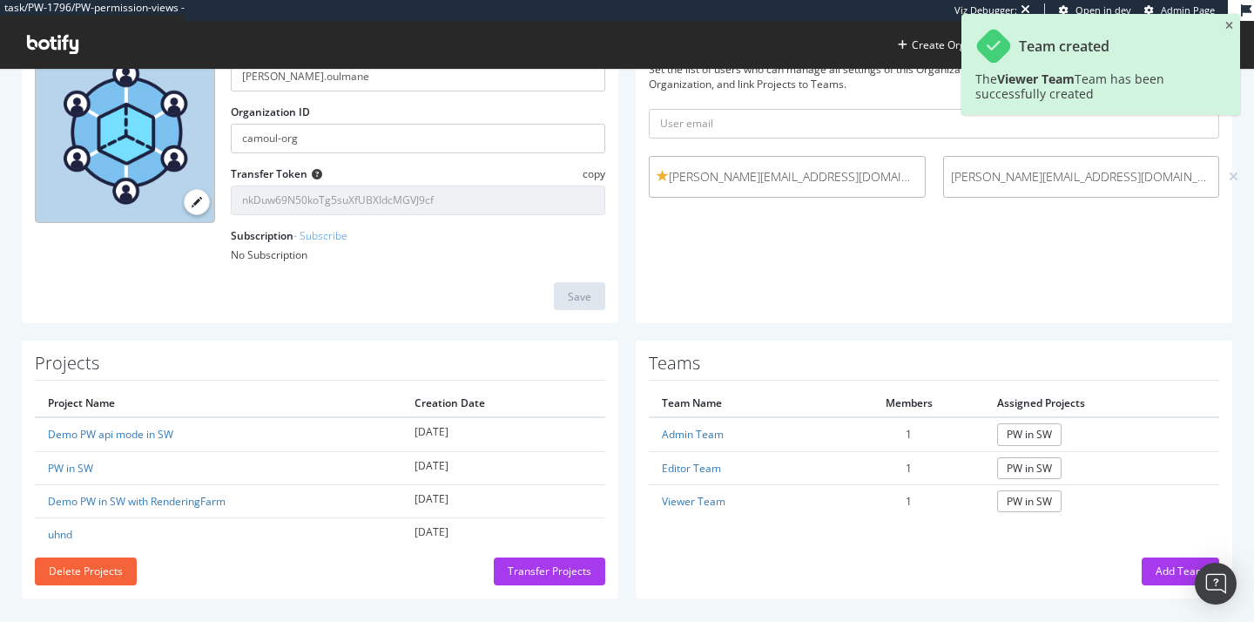
scroll to position [157, 0]
